Goal: Find specific page/section: Find specific page/section

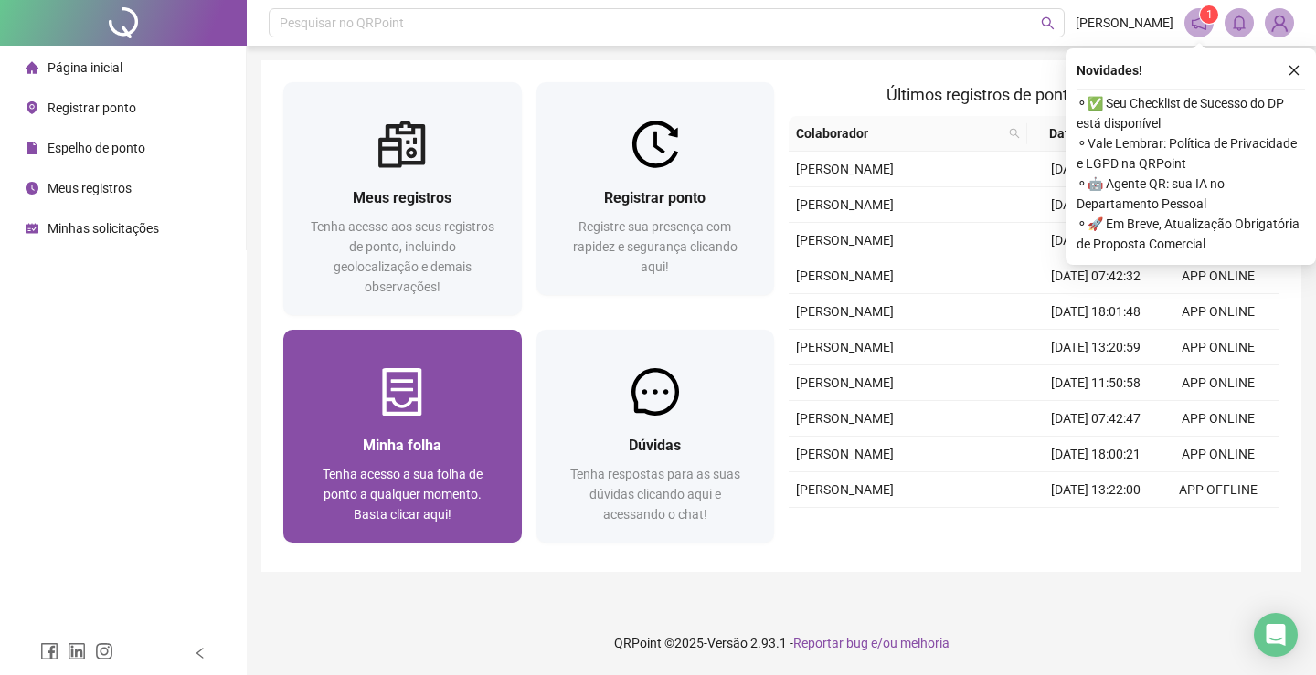
click at [387, 419] on div "Minha folha Tenha acesso a sua folha de ponto a qualquer momento. Basta clicar …" at bounding box center [402, 479] width 239 height 127
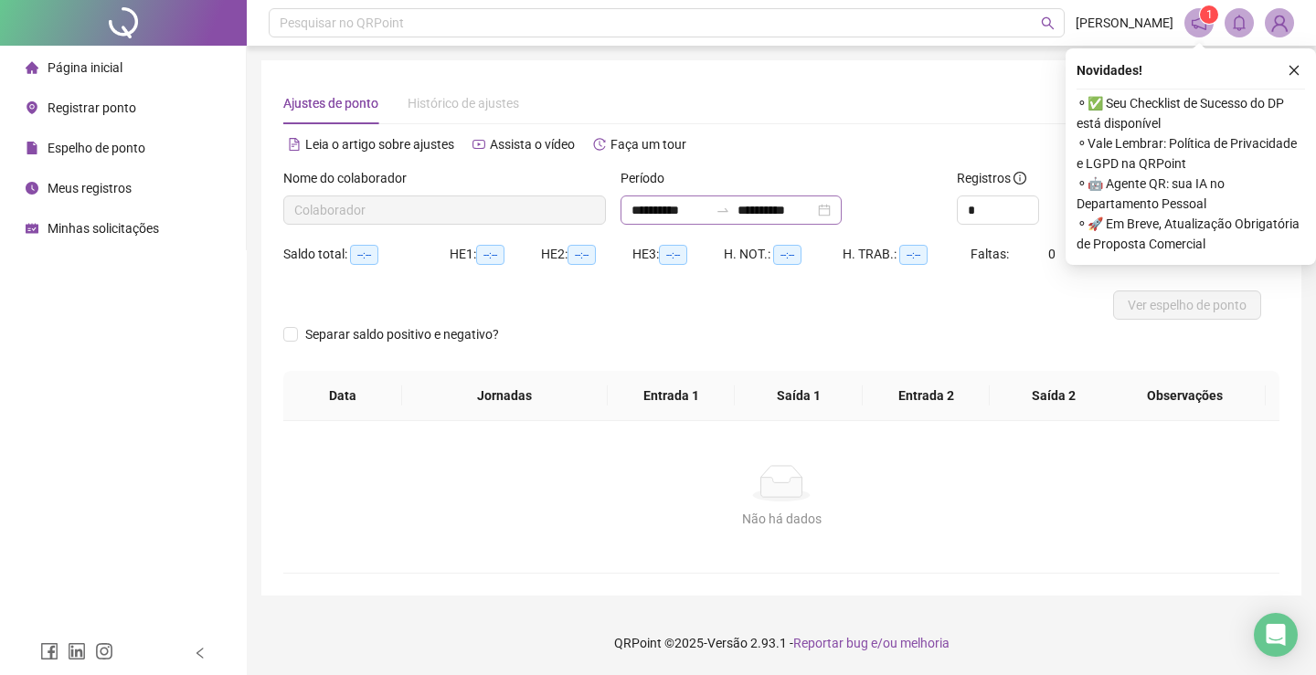
type input "**********"
click at [1289, 72] on icon "close" at bounding box center [1294, 70] width 13 height 13
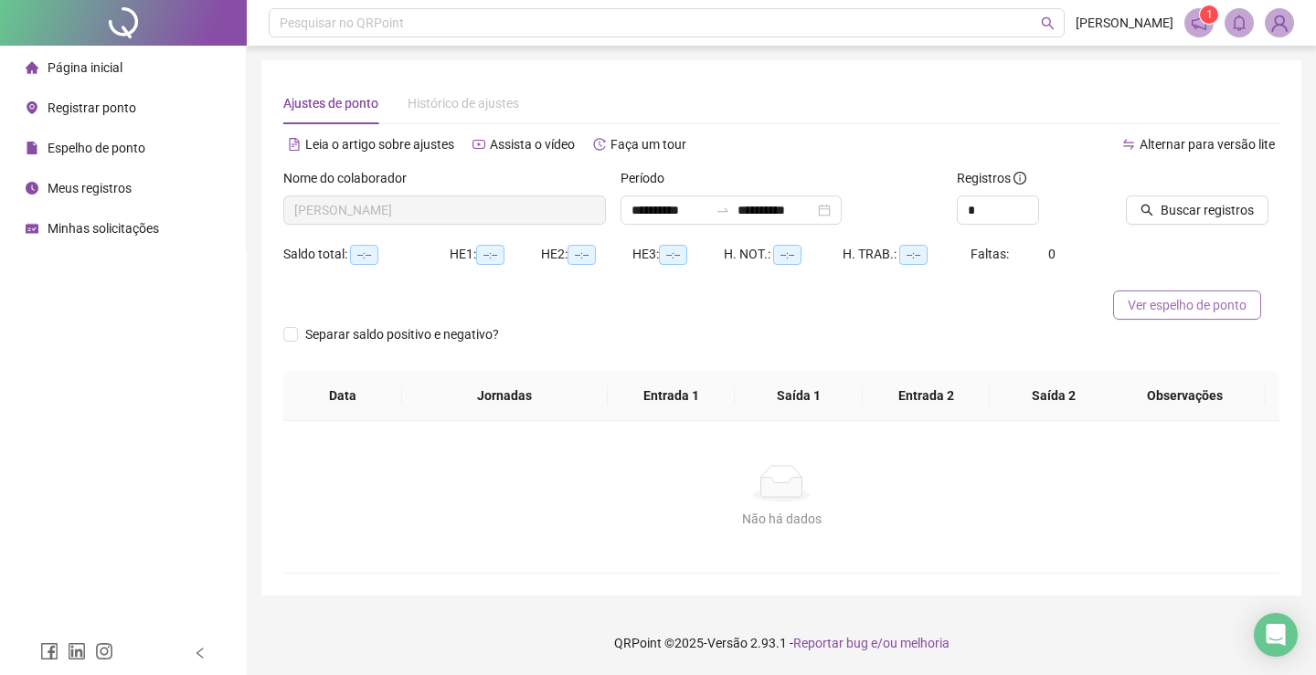
click at [1213, 309] on span "Ver espelho de ponto" at bounding box center [1187, 305] width 119 height 20
